Goal: Entertainment & Leisure: Consume media (video, audio)

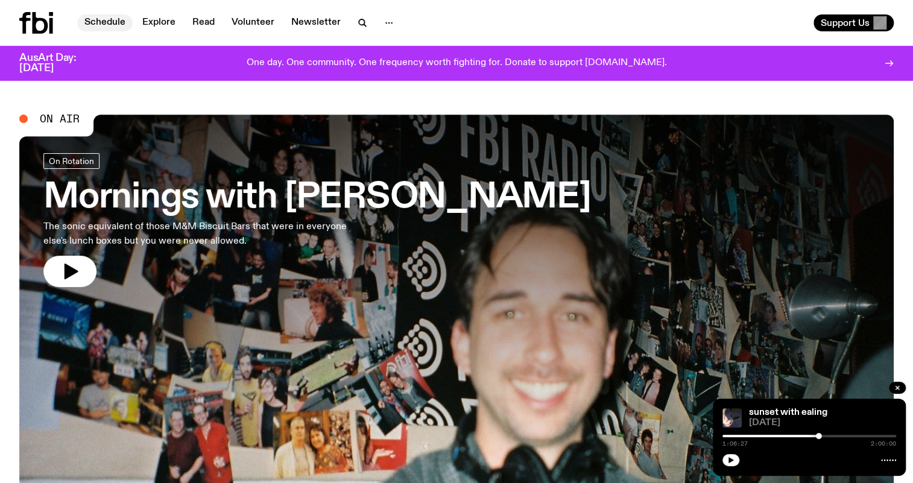
click at [112, 18] on link "Schedule" at bounding box center [104, 22] width 55 height 17
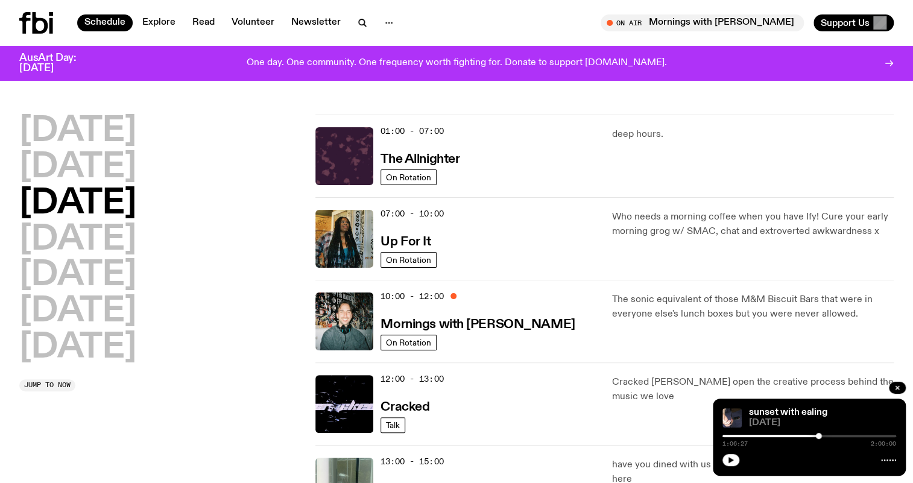
click at [56, 30] on div at bounding box center [48, 23] width 58 height 22
click at [47, 30] on icon at bounding box center [36, 23] width 34 height 22
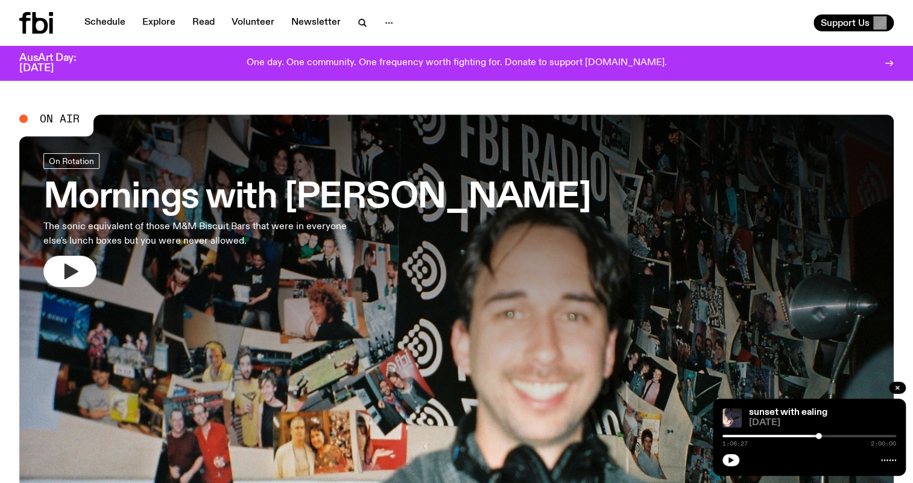
click at [73, 274] on icon "button" at bounding box center [72, 272] width 14 height 16
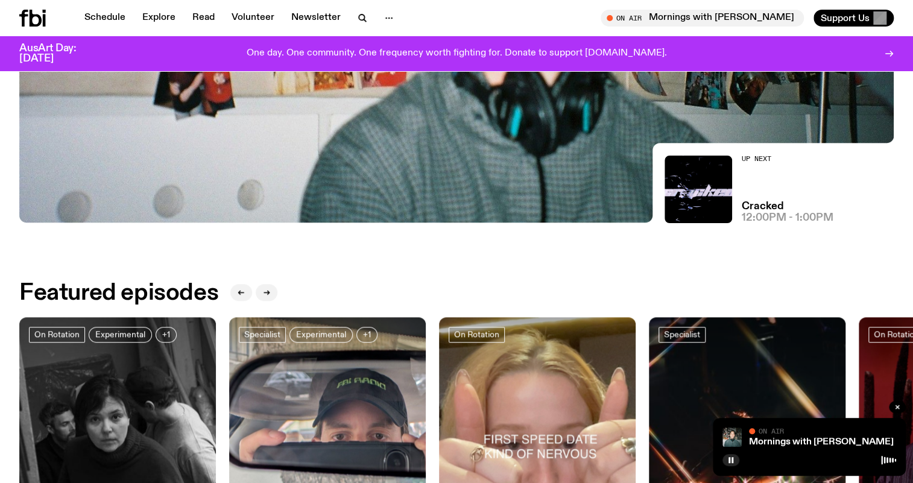
scroll to position [649, 0]
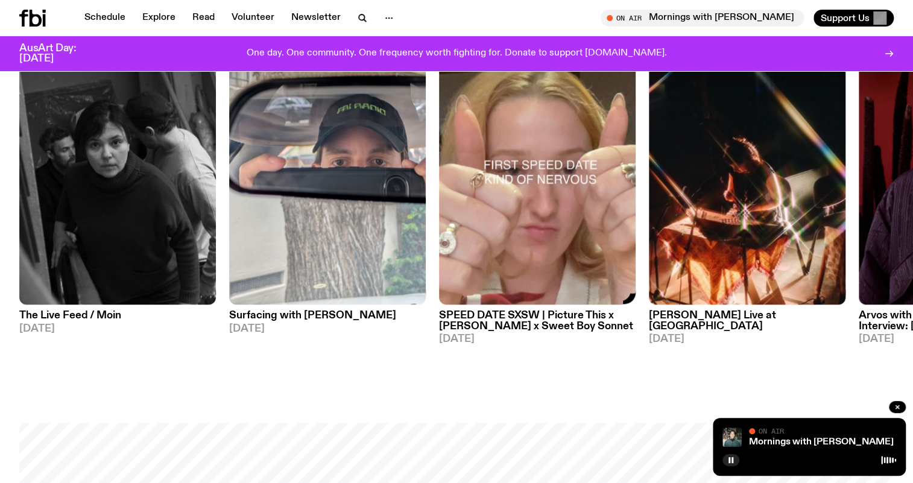
drag, startPoint x: 739, startPoint y: 191, endPoint x: 620, endPoint y: 381, distance: 224.1
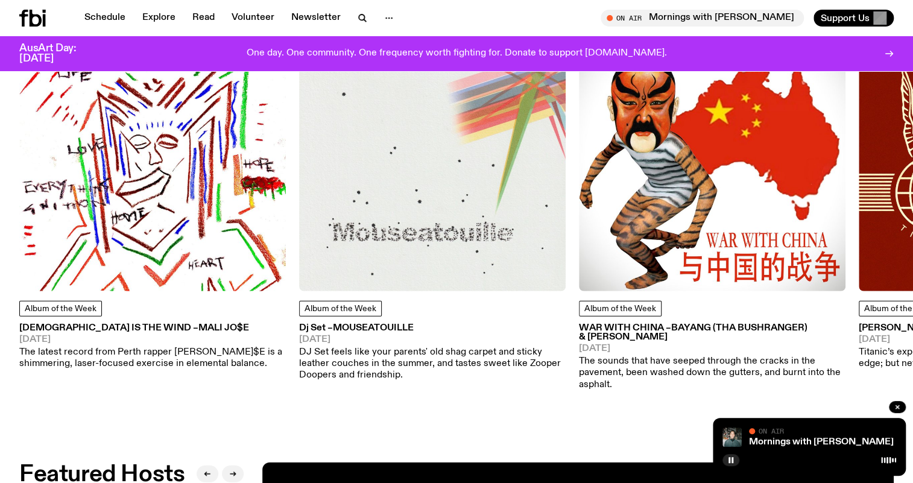
scroll to position [1635, 0]
